Goal: Task Accomplishment & Management: Use online tool/utility

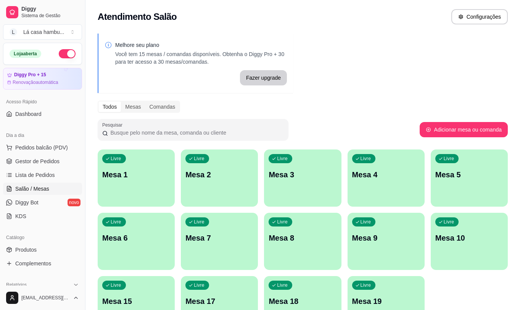
scroll to position [86, 0]
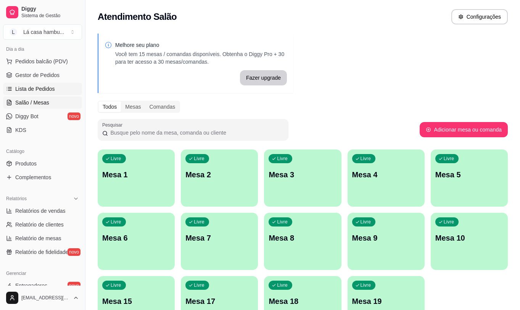
click at [48, 90] on span "Lista de Pedidos" at bounding box center [35, 89] width 40 height 8
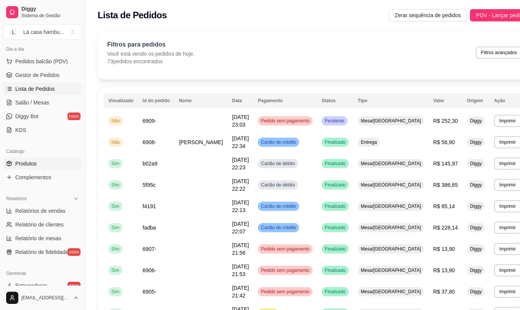
click at [38, 161] on link "Produtos" at bounding box center [42, 164] width 79 height 12
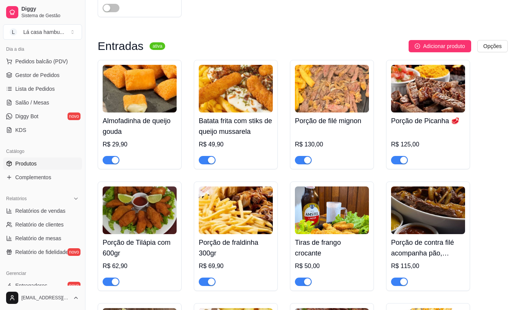
scroll to position [305, 0]
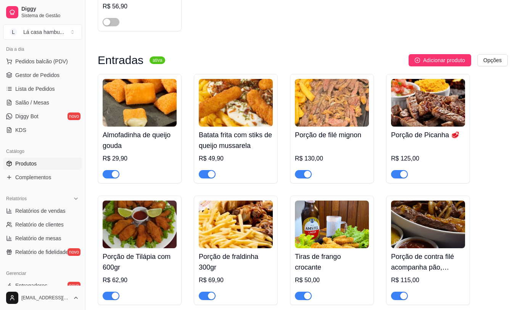
click at [441, 101] on img at bounding box center [428, 103] width 74 height 48
click at [42, 101] on span "Salão / Mesas" at bounding box center [32, 103] width 34 height 8
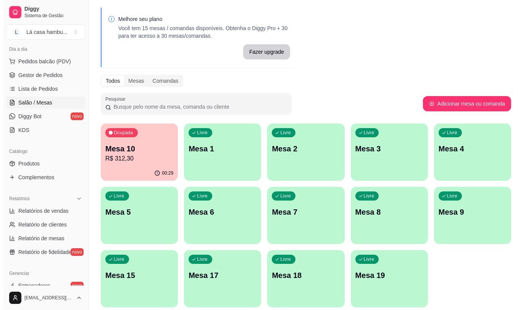
scroll to position [54, 0]
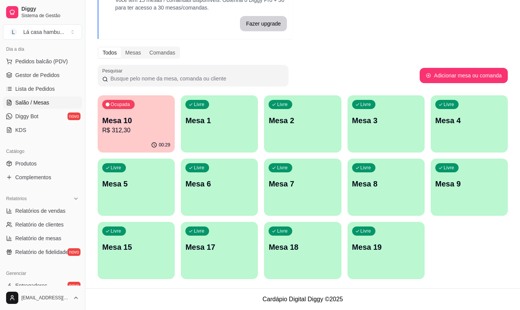
click at [132, 125] on p "Mesa 10" at bounding box center [136, 120] width 68 height 11
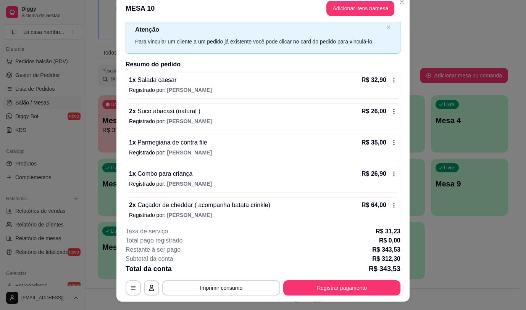
scroll to position [0, 0]
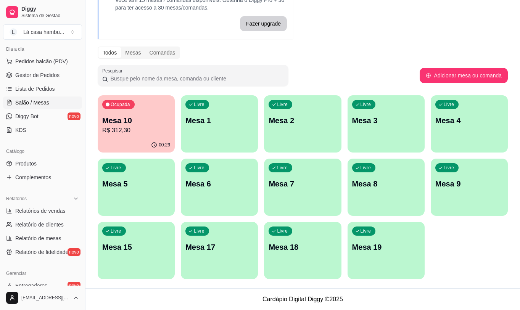
click at [141, 125] on p "Mesa 10" at bounding box center [136, 120] width 68 height 11
click at [132, 130] on p "R$ 312,30" at bounding box center [136, 130] width 68 height 9
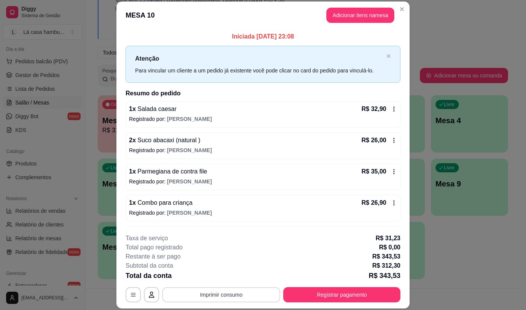
click at [256, 295] on button "Imprimir consumo" at bounding box center [221, 294] width 118 height 15
click at [233, 277] on button "IMPRESSORA" at bounding box center [220, 277] width 55 height 12
